Goal: Task Accomplishment & Management: Manage account settings

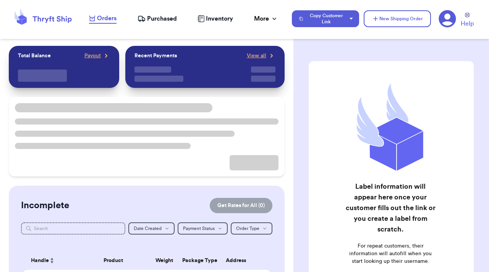
checkbox input "true"
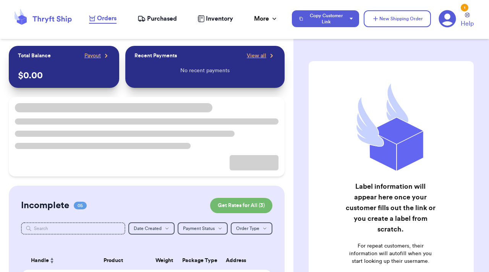
click at [463, 7] on div "1" at bounding box center [464, 8] width 8 height 8
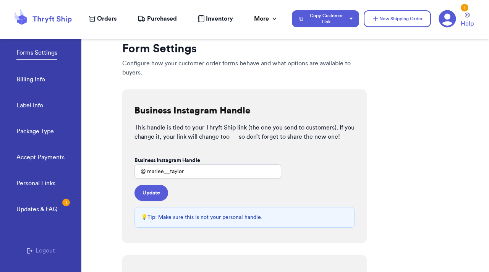
click at [46, 208] on div "Updates & FAQ 1" at bounding box center [36, 209] width 41 height 9
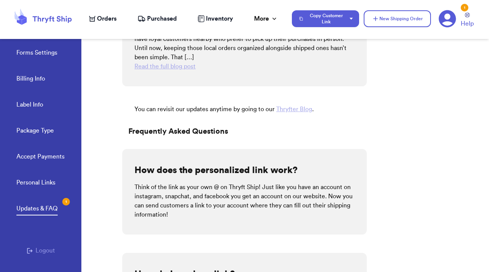
scroll to position [152, 0]
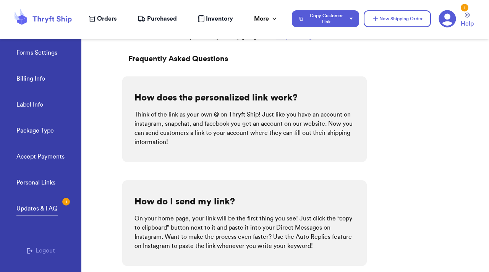
click at [197, 17] on div "Orders Purchased Inventory More Stats Completed Orders Payments Payouts" at bounding box center [186, 18] width 195 height 9
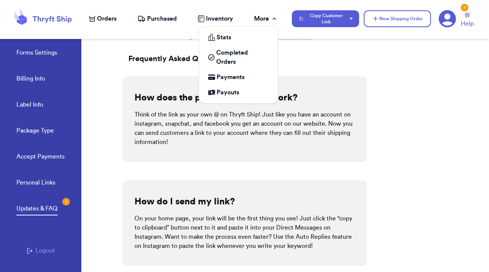
click at [268, 22] on div "More" at bounding box center [266, 18] width 24 height 9
click at [269, 18] on div "More" at bounding box center [266, 18] width 24 height 9
click at [274, 18] on icon at bounding box center [274, 19] width 4 height 2
click at [261, 19] on div "More" at bounding box center [266, 18] width 24 height 9
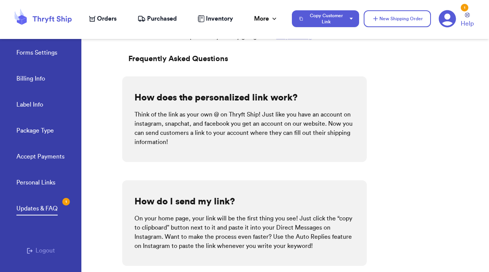
click at [98, 16] on span "Orders" at bounding box center [106, 18] width 19 height 9
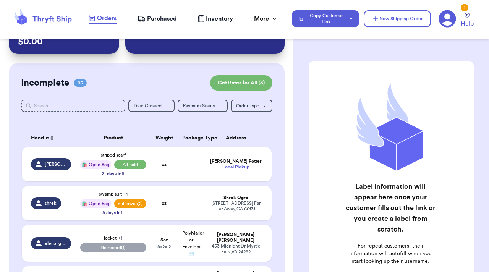
scroll to position [53, 0]
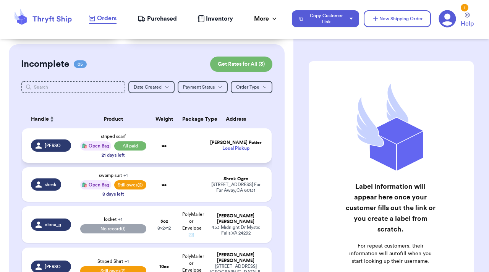
click at [247, 154] on td "[PERSON_NAME] Local Pickup" at bounding box center [237, 145] width 67 height 34
select select "paid"
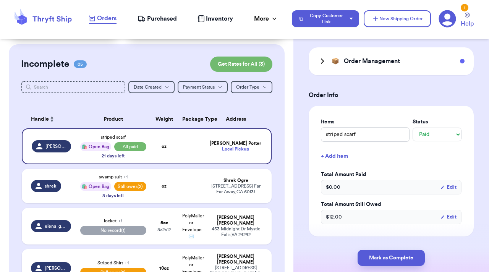
scroll to position [0, 0]
